Goal: Information Seeking & Learning: Learn about a topic

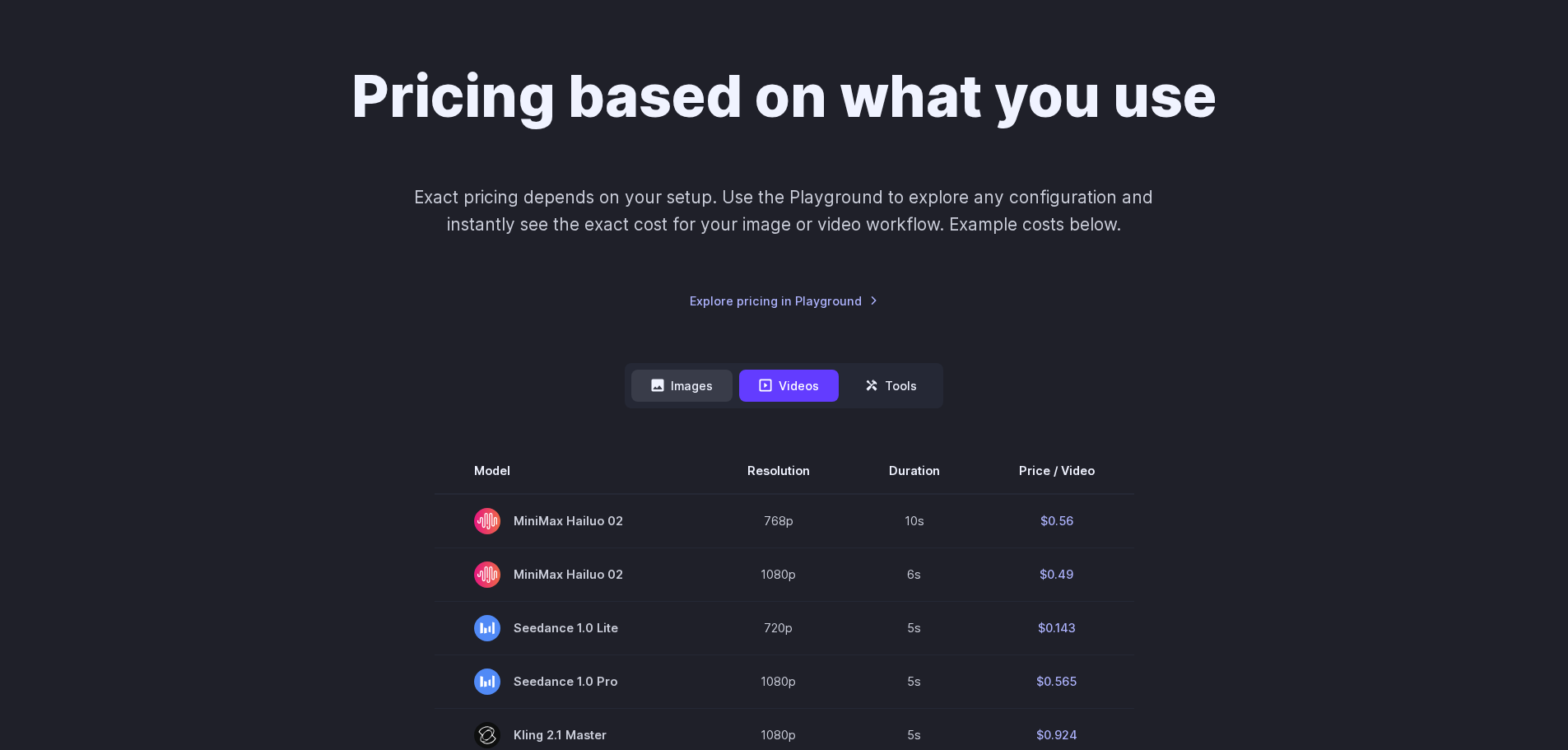
drag, startPoint x: 640, startPoint y: 379, endPoint x: 661, endPoint y: 382, distance: 21.2
click at [647, 379] on button "Images" at bounding box center [682, 386] width 102 height 32
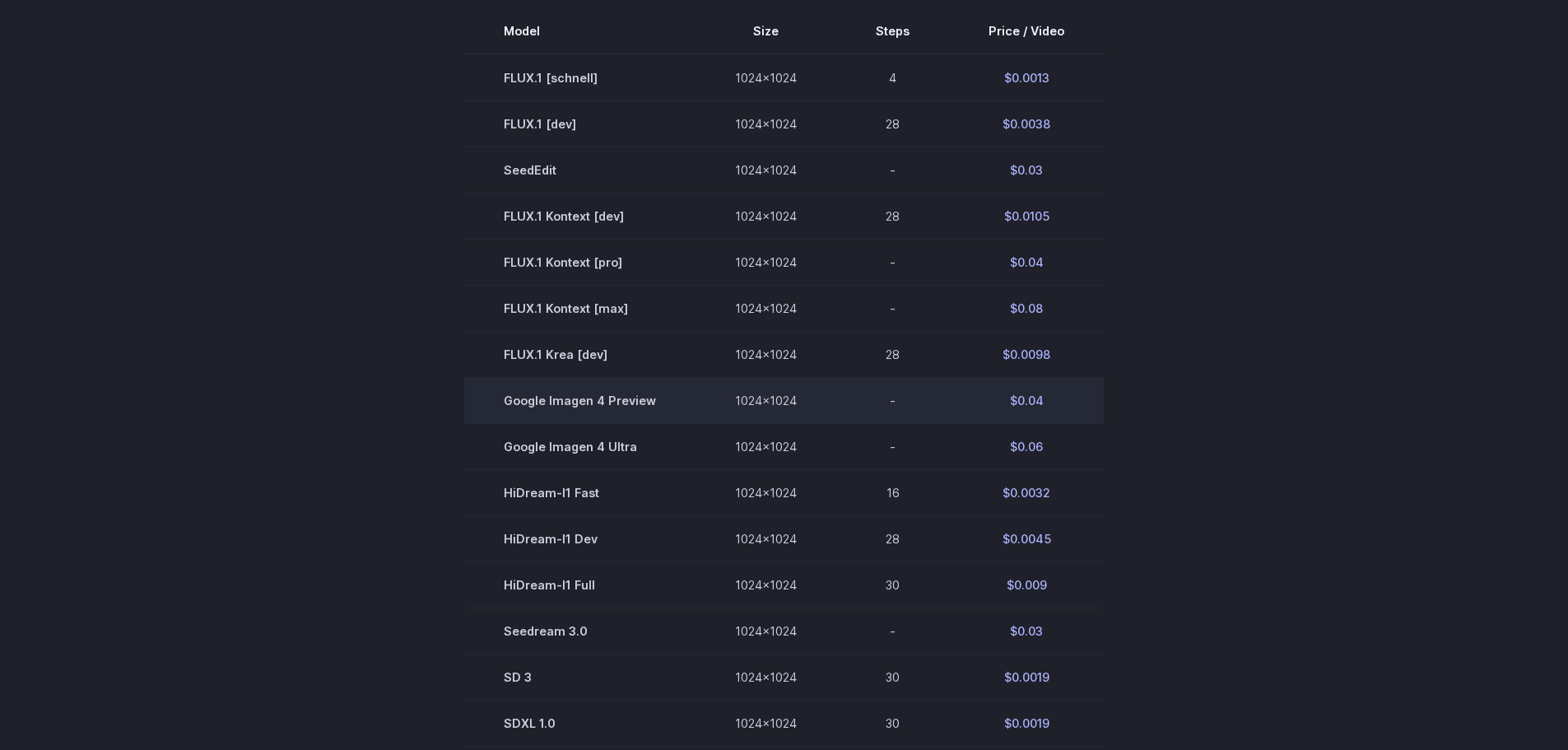
scroll to position [659, 0]
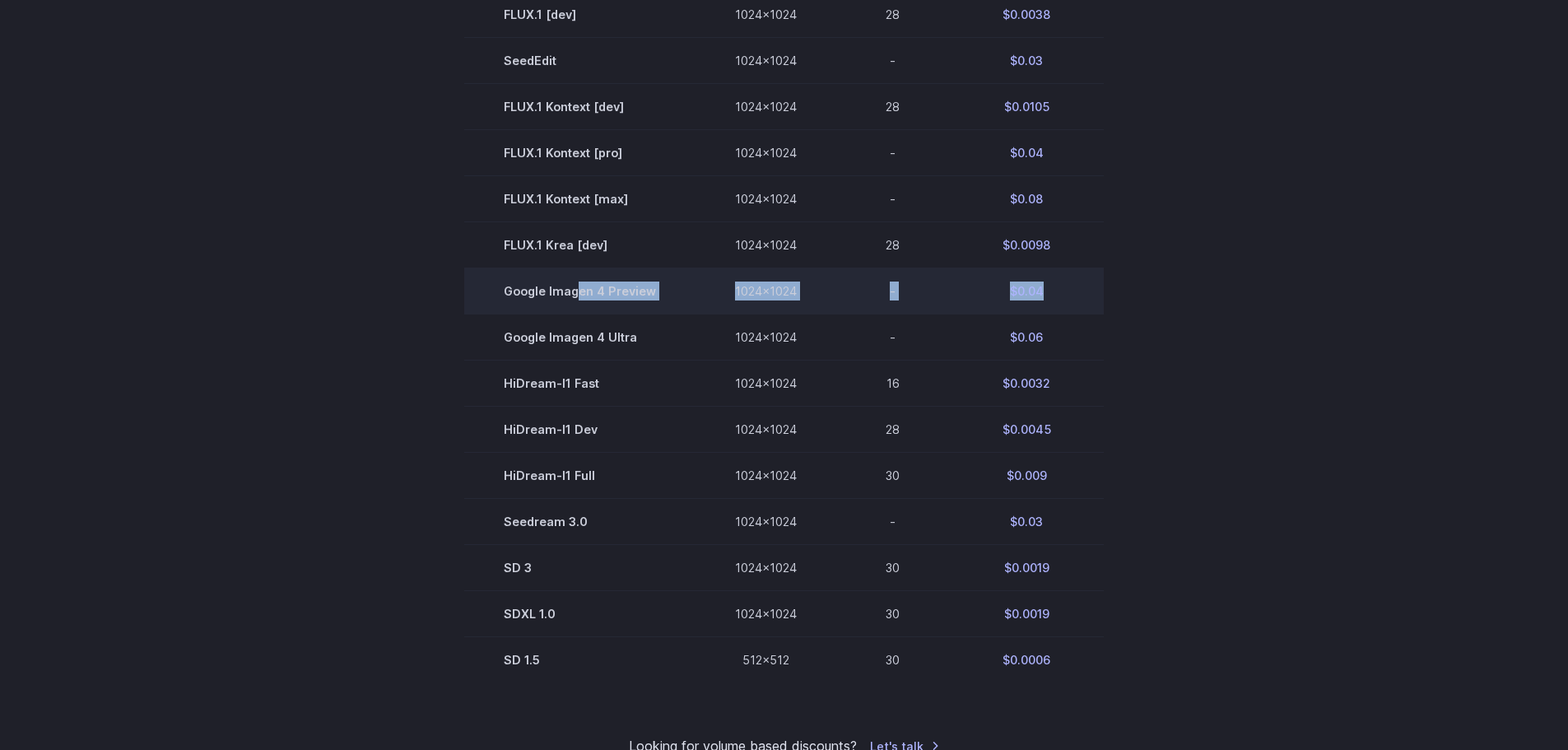
drag, startPoint x: 577, startPoint y: 290, endPoint x: 1085, endPoint y: 304, distance: 508.2
click at [1085, 304] on tr "Google Imagen 4 Preview 1024x1024 - $0.04" at bounding box center [784, 292] width 639 height 46
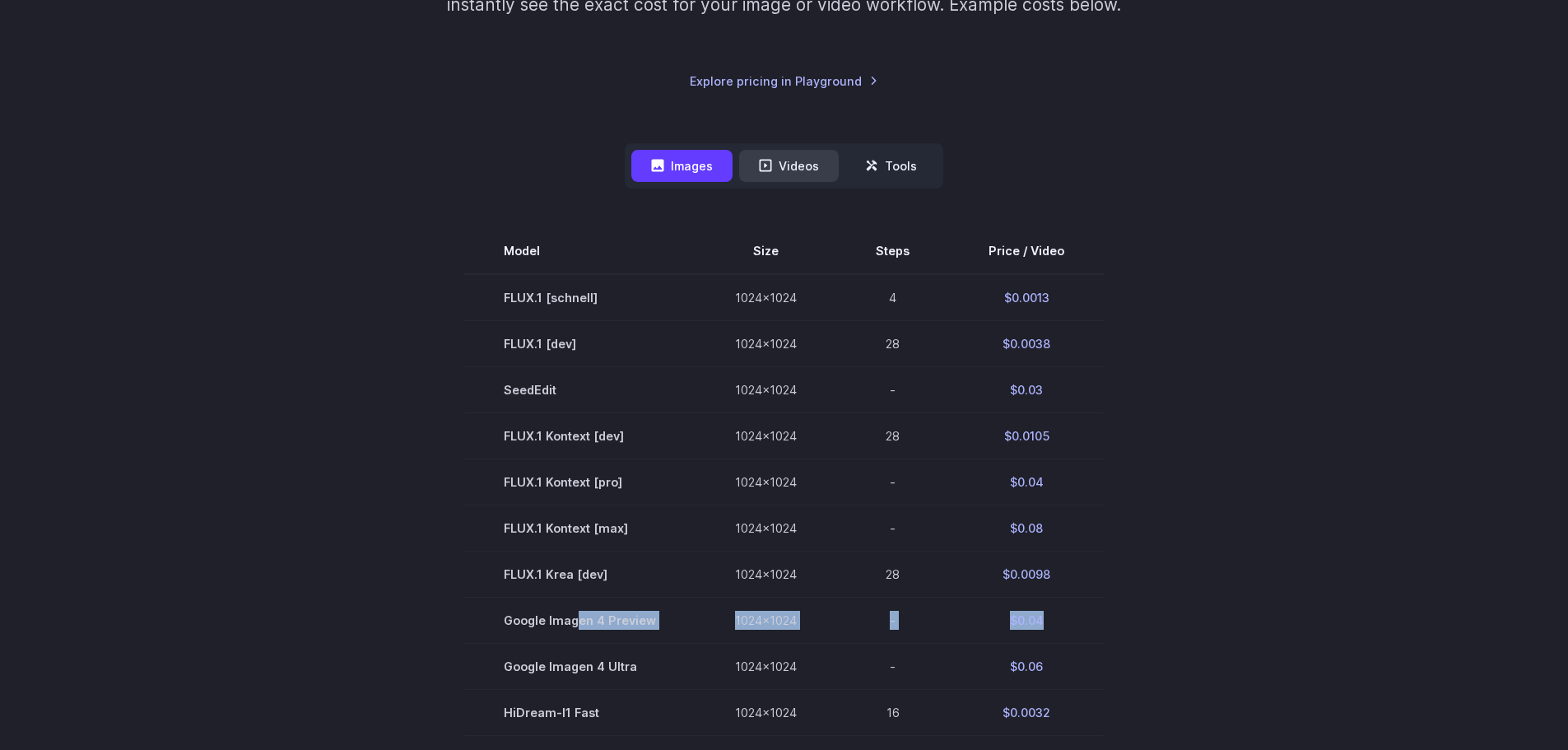
click at [795, 166] on button "Videos" at bounding box center [788, 166] width 100 height 32
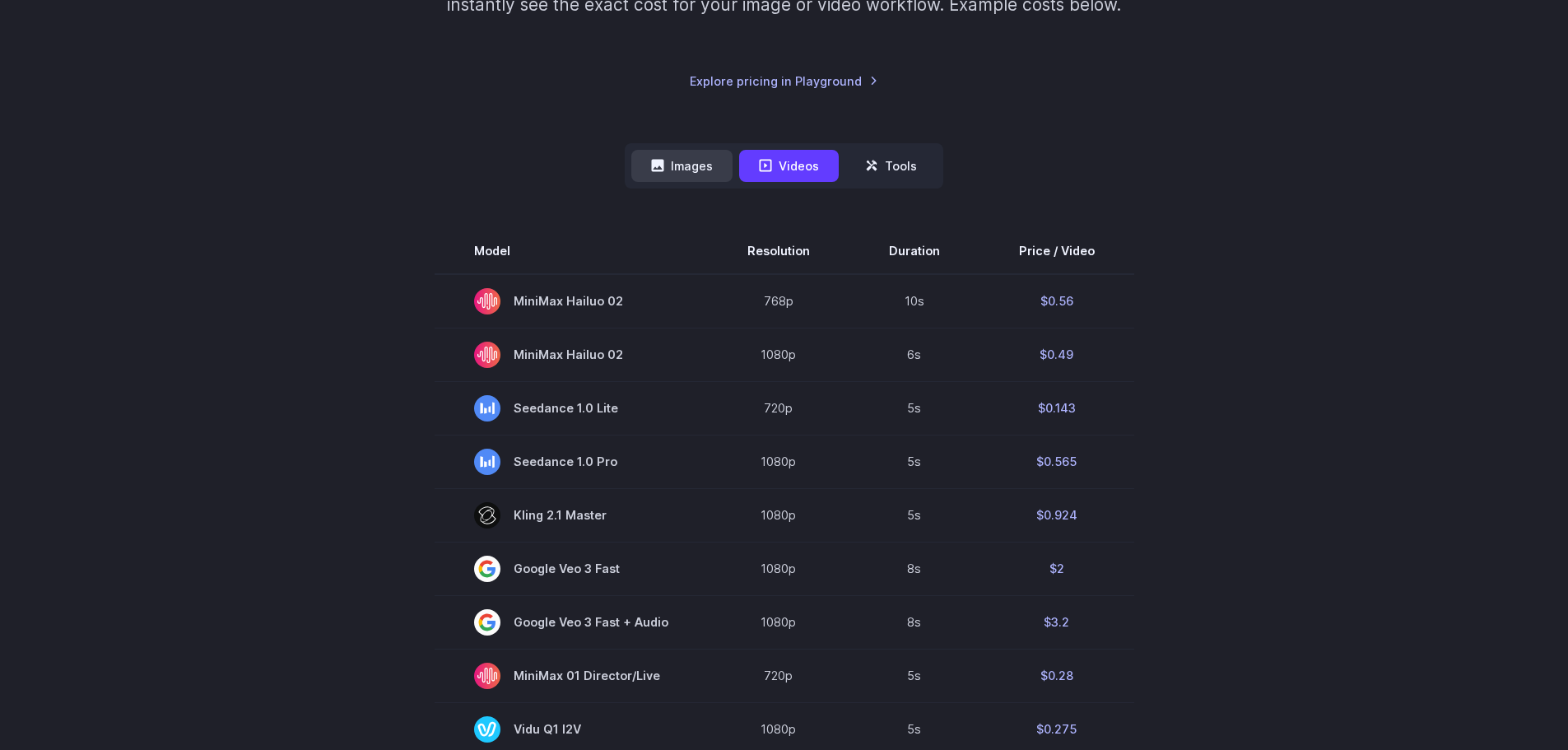
click at [667, 156] on button "Images" at bounding box center [682, 166] width 102 height 32
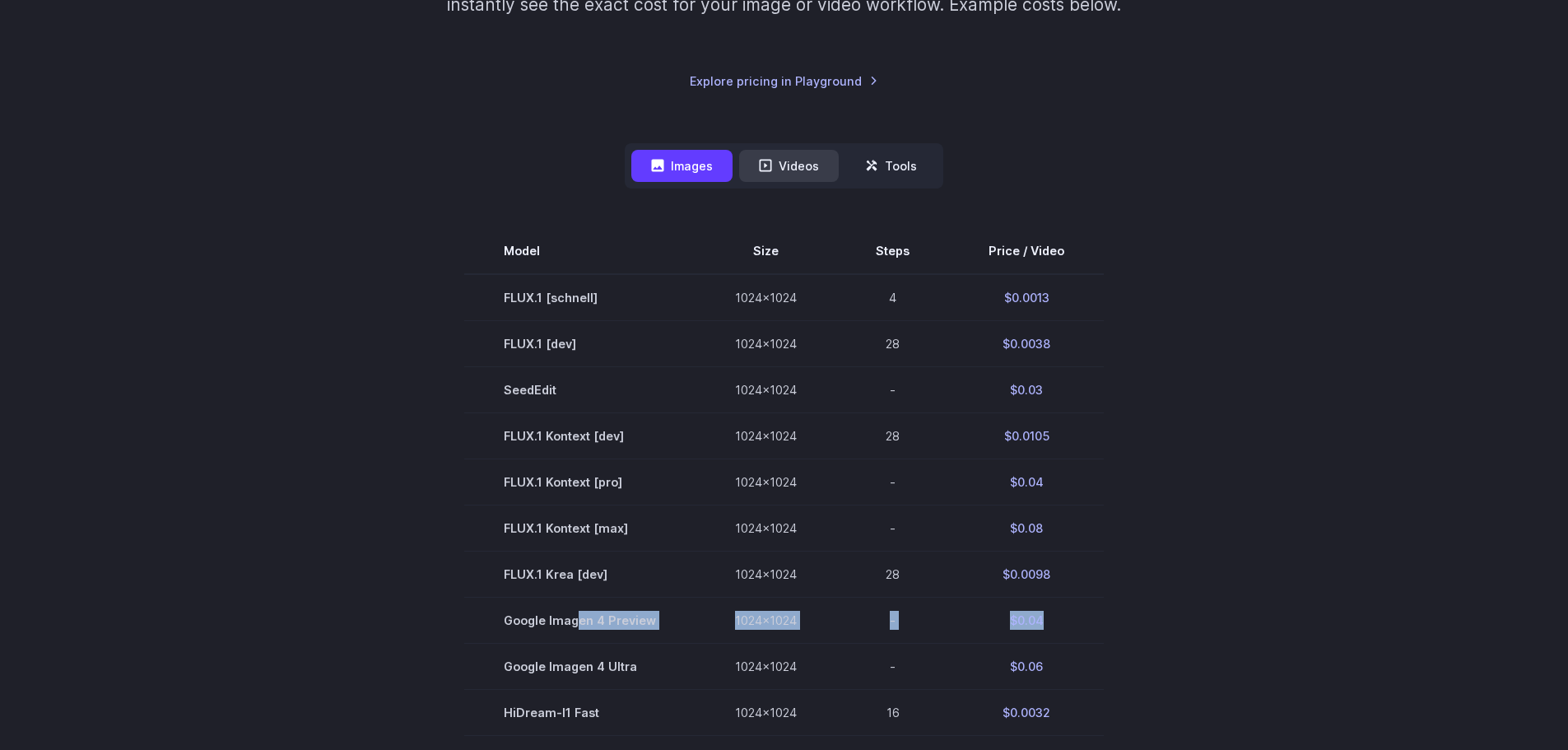
click at [803, 160] on button "Videos" at bounding box center [788, 166] width 100 height 32
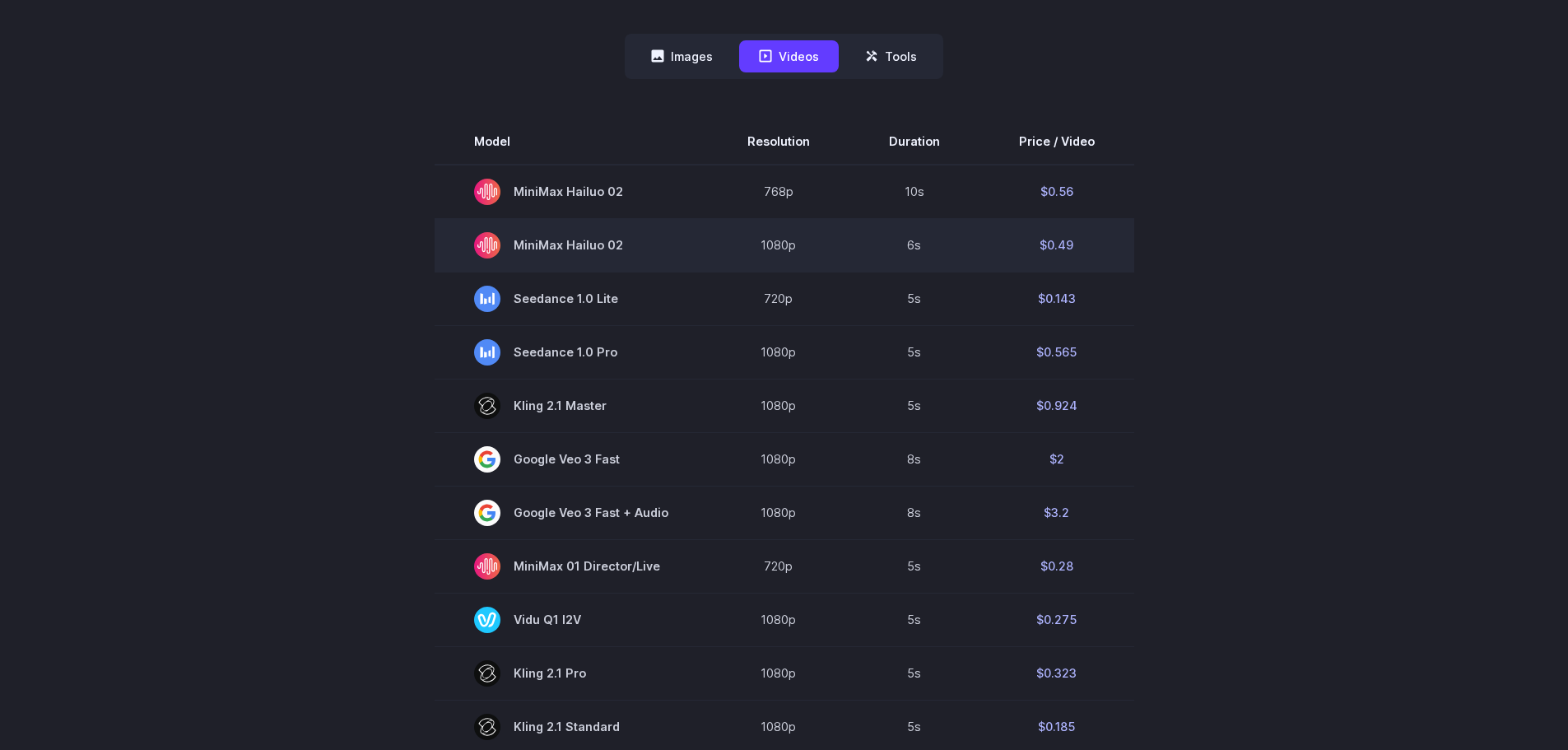
scroll to position [549, 0]
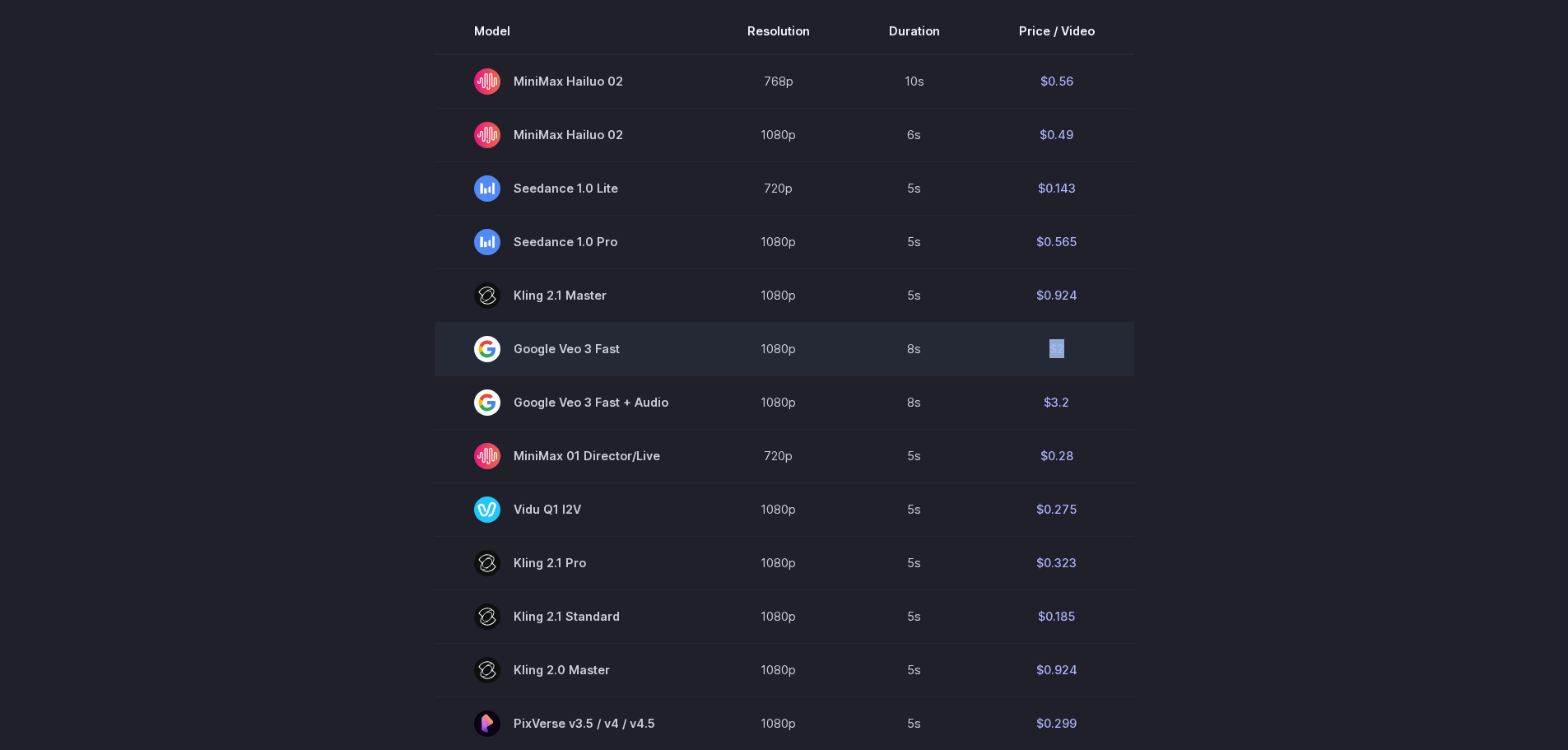
drag, startPoint x: 1018, startPoint y: 340, endPoint x: 1100, endPoint y: 346, distance: 82.2
click at [1100, 345] on td "$2" at bounding box center [1056, 348] width 155 height 54
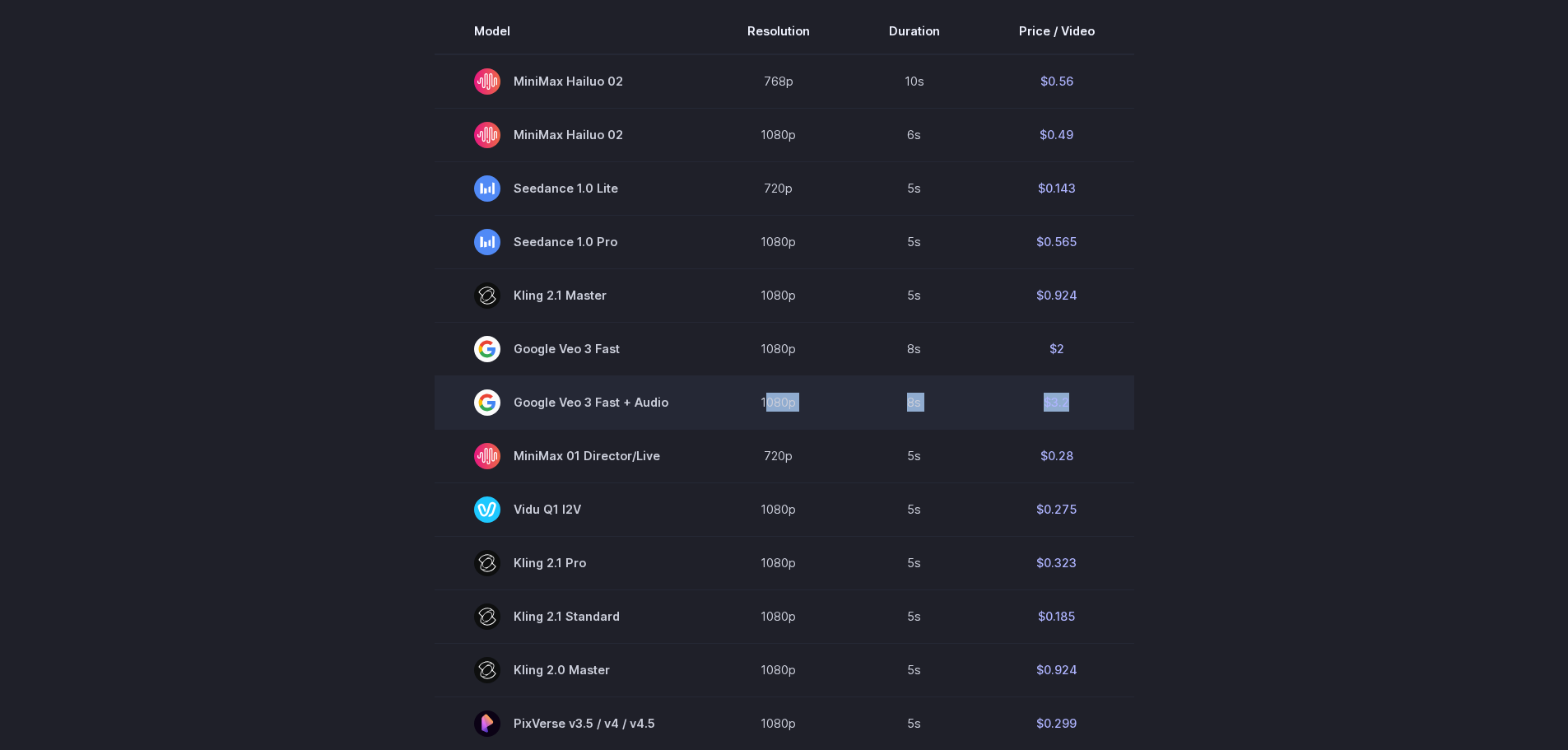
drag, startPoint x: 1067, startPoint y: 393, endPoint x: 770, endPoint y: 398, distance: 297.0
click at [770, 398] on tr "Google Veo 3 Fast + Audio 1080p 8s $3.2" at bounding box center [784, 402] width 699 height 54
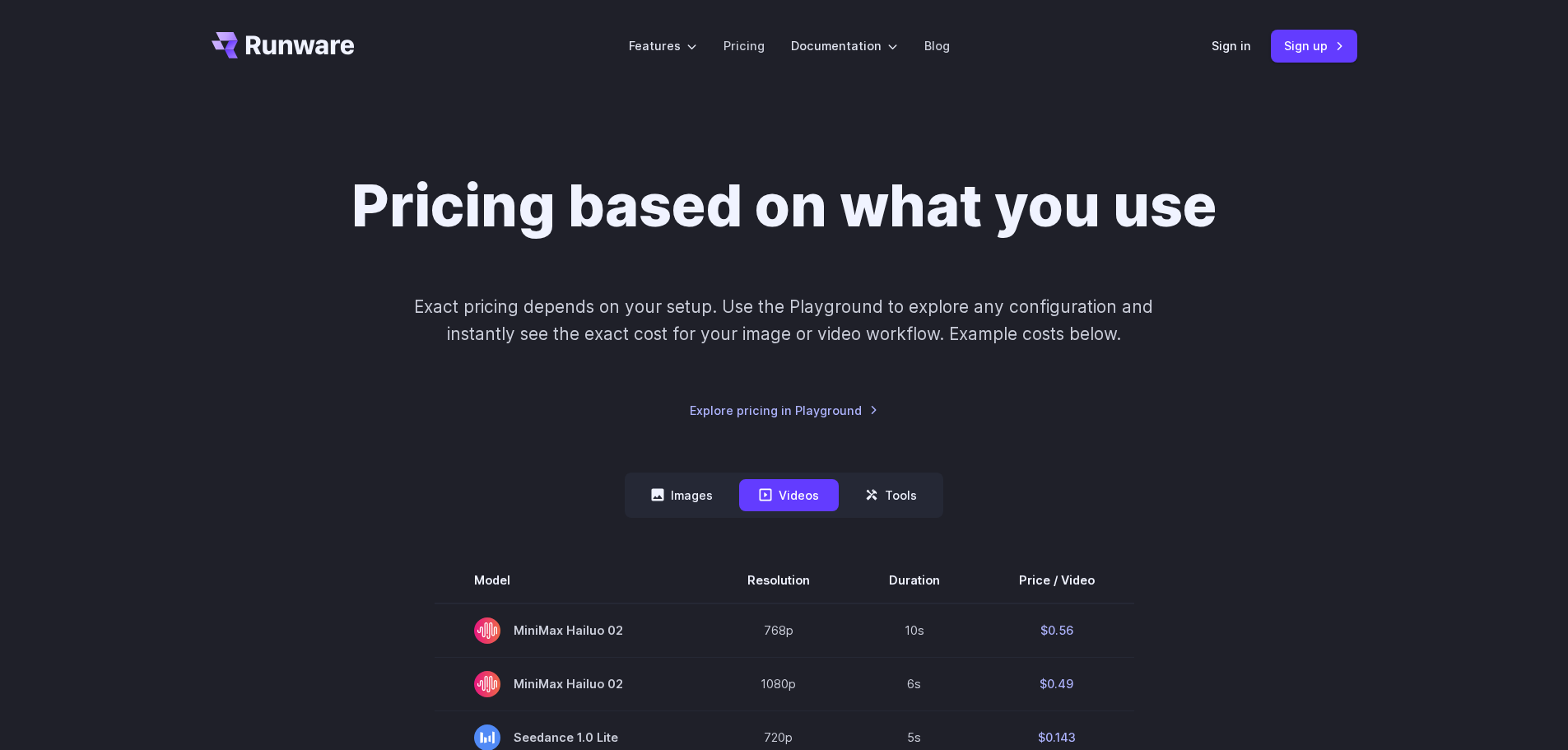
scroll to position [220, 0]
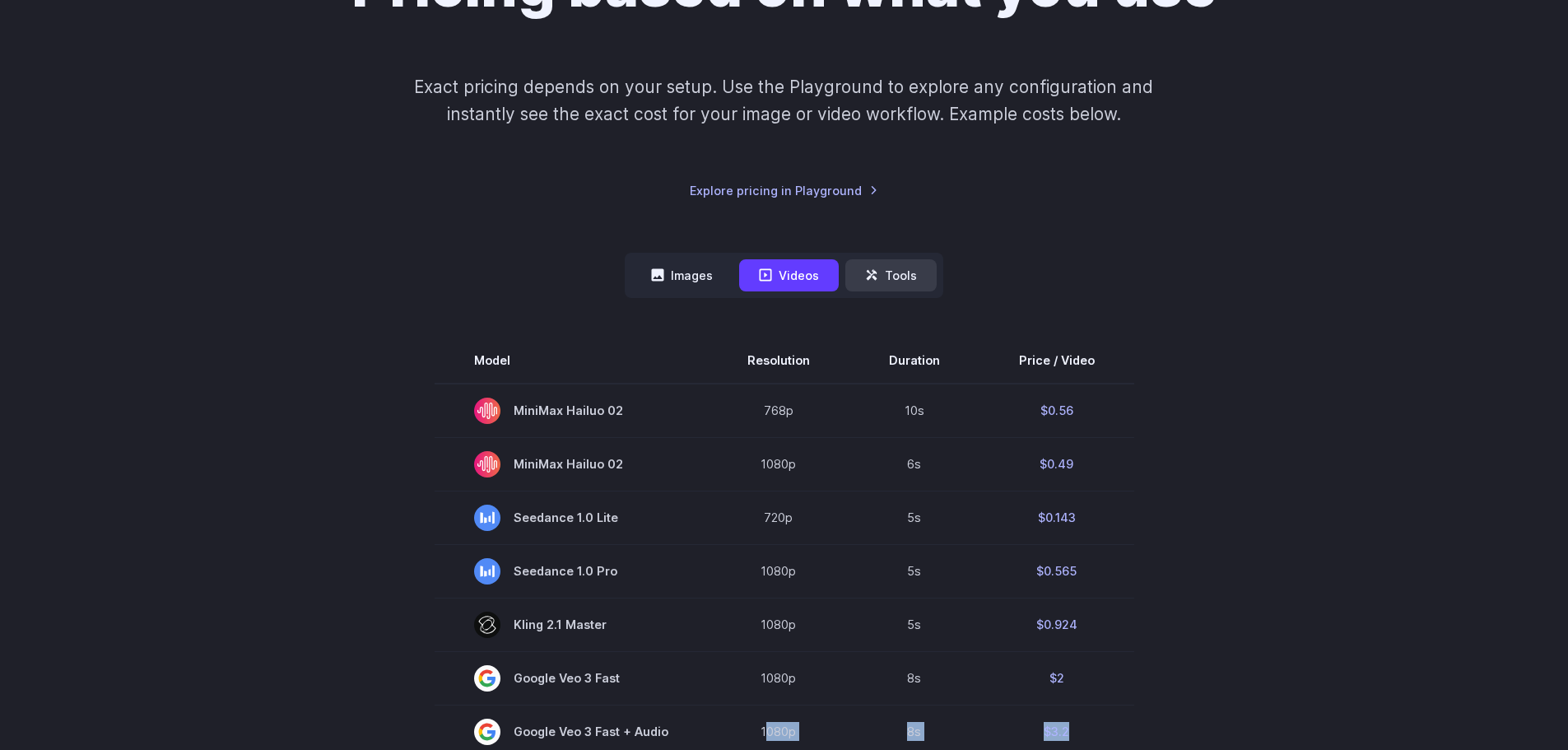
click at [881, 262] on button "Tools" at bounding box center [890, 276] width 91 height 32
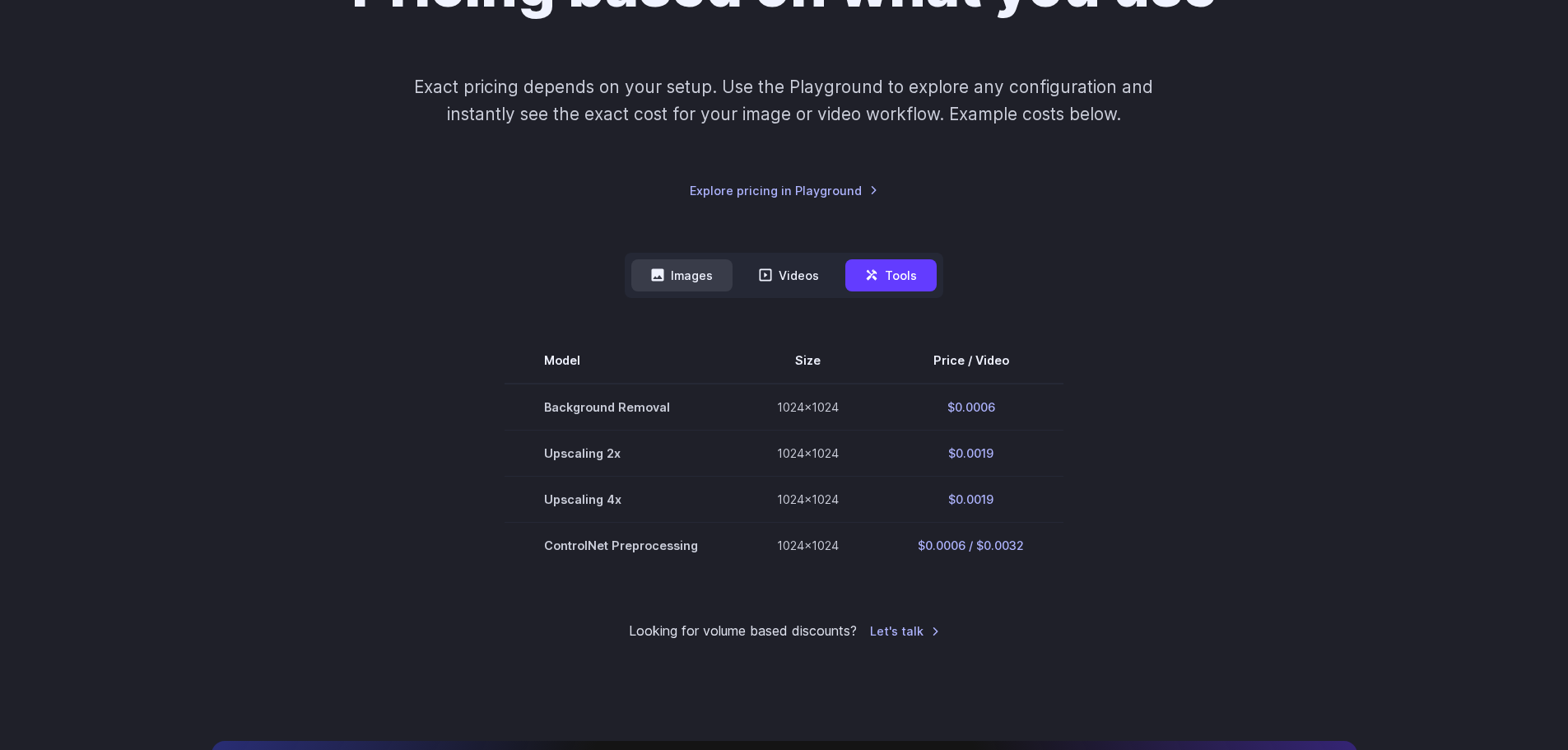
click at [686, 274] on button "Images" at bounding box center [682, 276] width 102 height 32
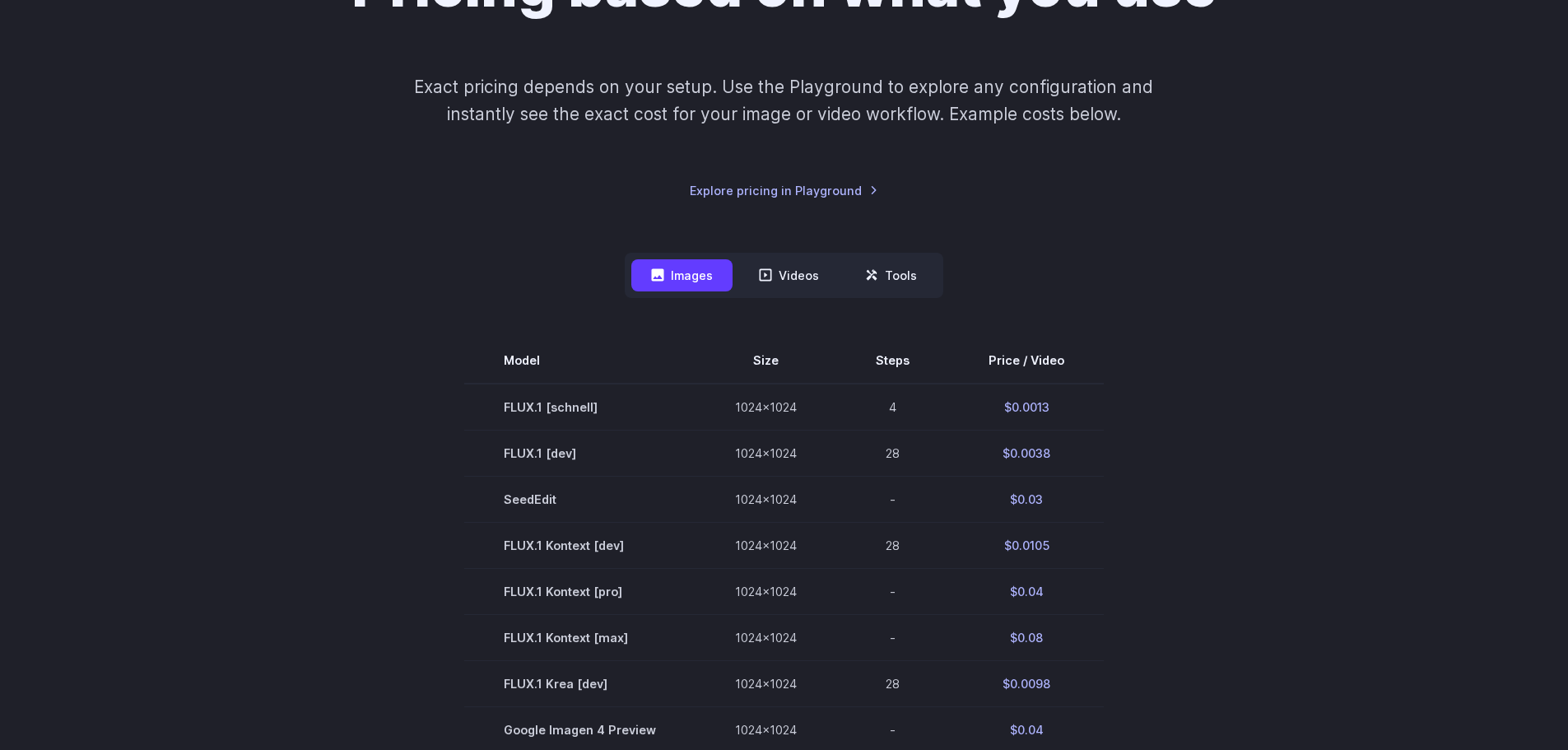
scroll to position [659, 0]
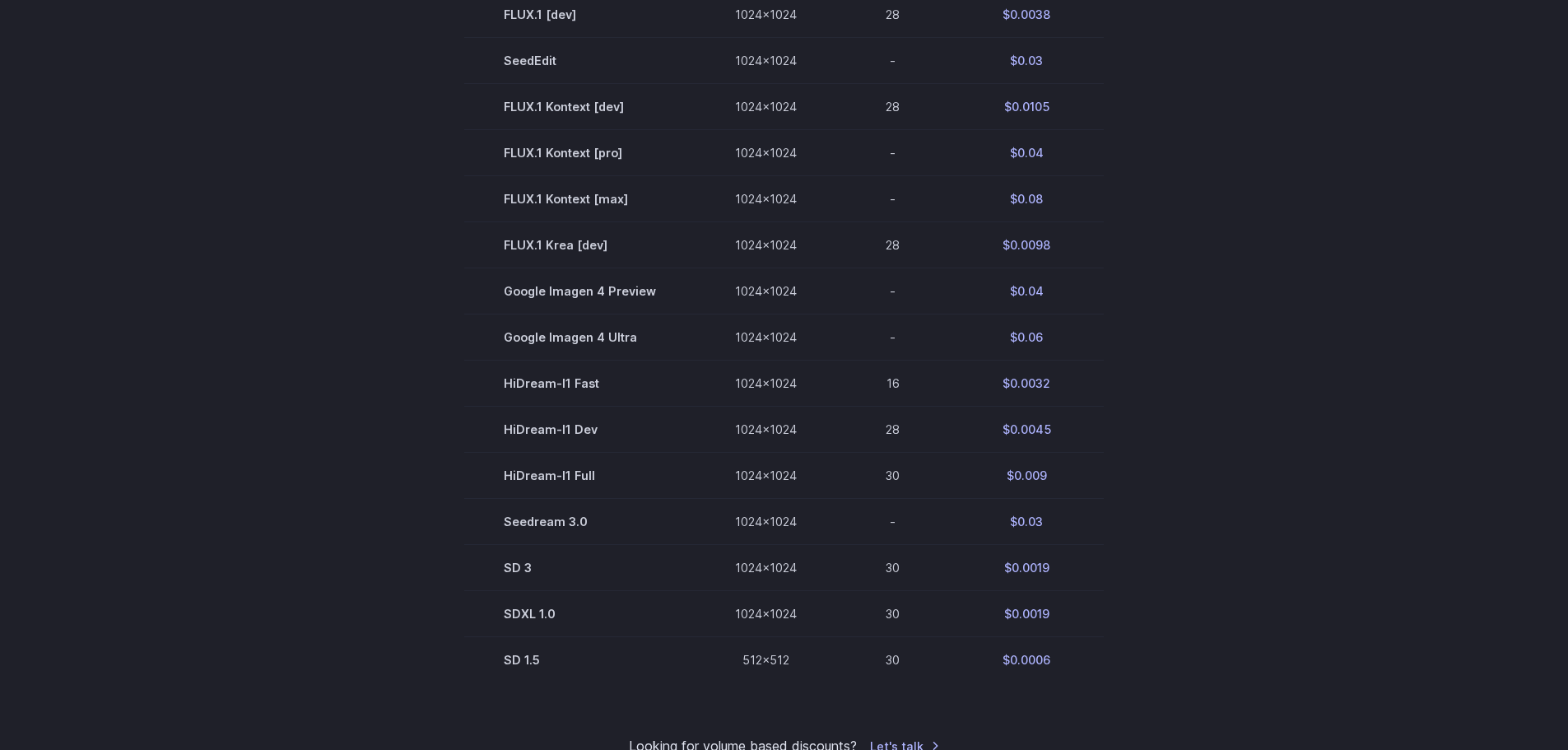
drag, startPoint x: 1127, startPoint y: 302, endPoint x: 1144, endPoint y: 310, distance: 18.8
